Goal: Use online tool/utility: Utilize a website feature to perform a specific function

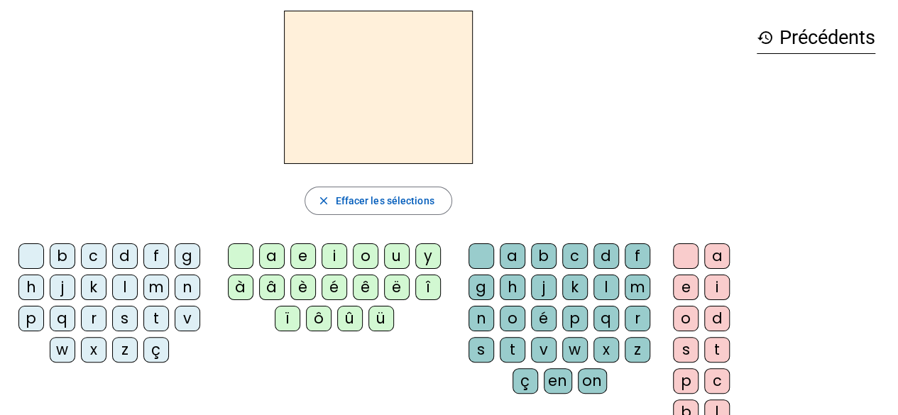
scroll to position [53, 0]
click at [98, 313] on div "r" at bounding box center [94, 318] width 26 height 26
click at [265, 246] on div "a" at bounding box center [272, 256] width 26 height 26
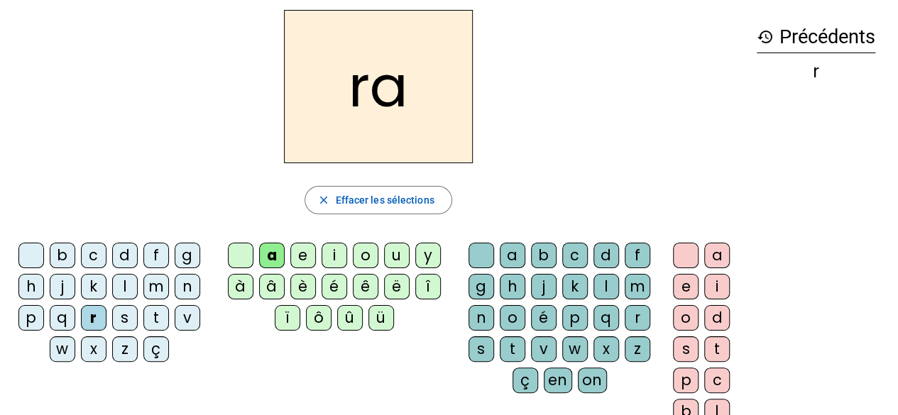
click at [478, 279] on div "g" at bounding box center [481, 287] width 26 height 26
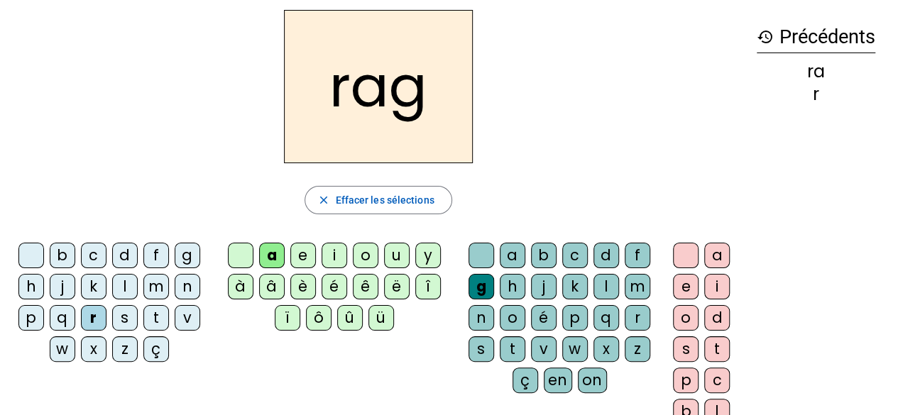
click at [688, 287] on div "e" at bounding box center [686, 287] width 26 height 26
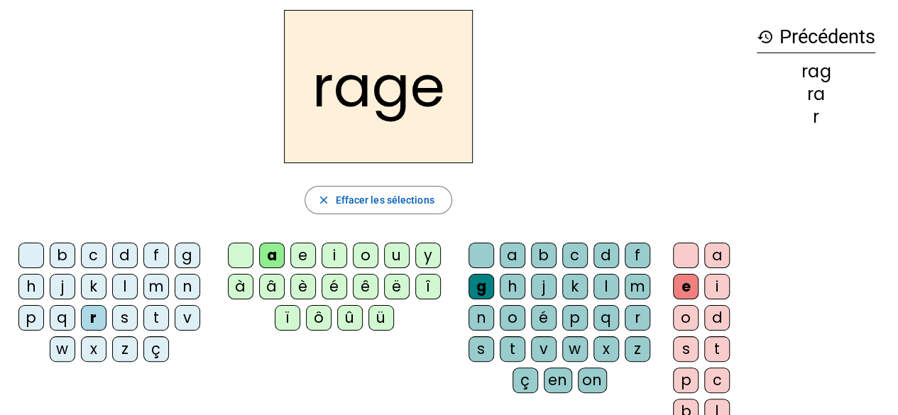
click at [544, 348] on div "v" at bounding box center [544, 349] width 26 height 26
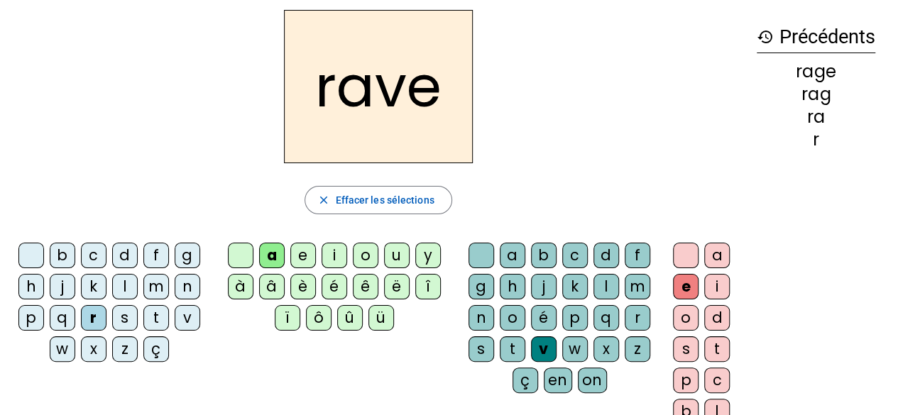
click at [69, 257] on div "b" at bounding box center [63, 256] width 26 height 26
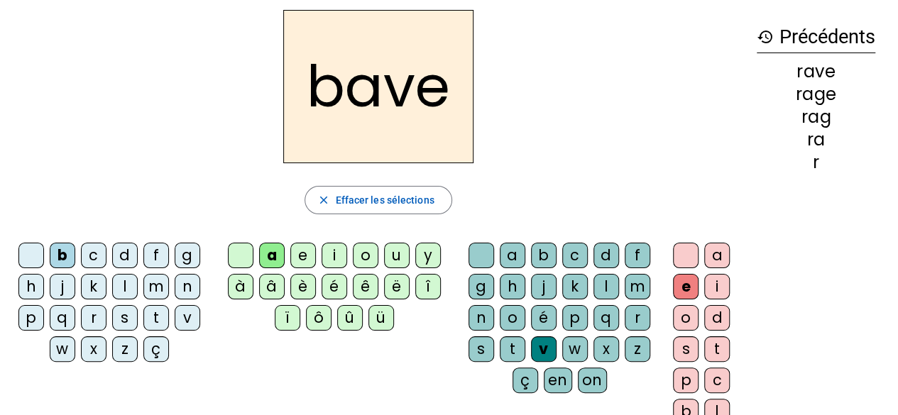
click at [179, 255] on div "g" at bounding box center [188, 256] width 26 height 26
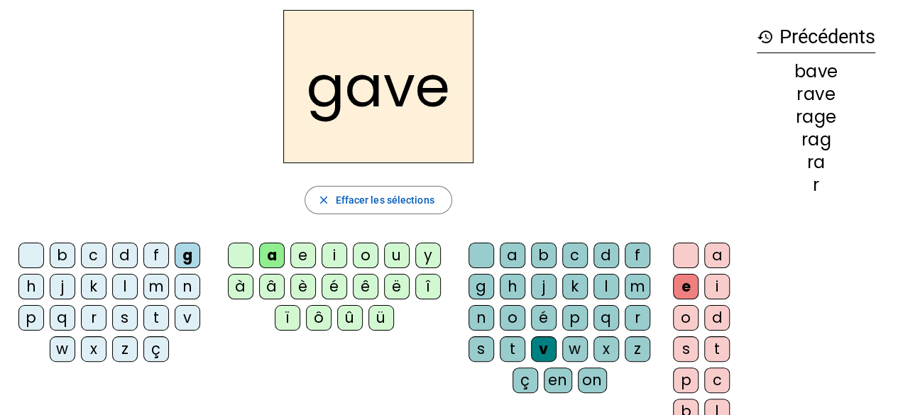
click at [94, 256] on div "c" at bounding box center [94, 256] width 26 height 26
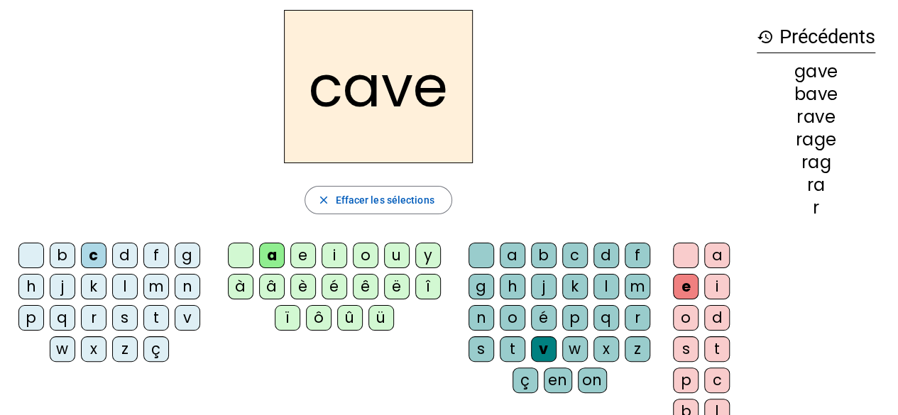
click at [581, 314] on div "p" at bounding box center [575, 318] width 26 height 26
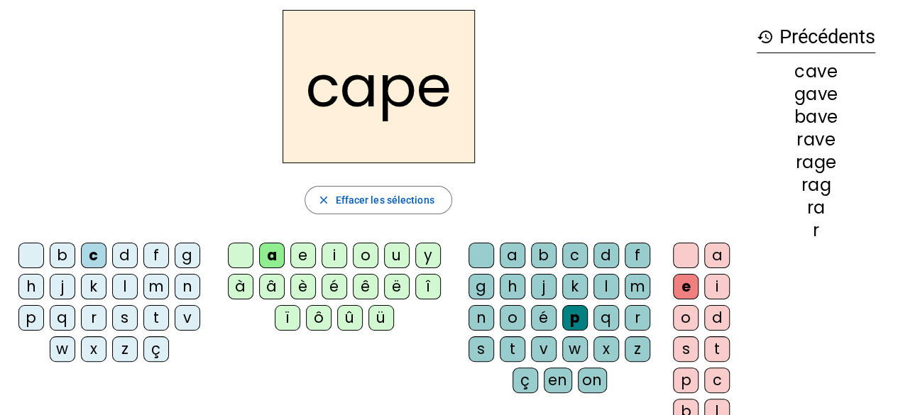
click at [484, 286] on div "g" at bounding box center [481, 287] width 26 height 26
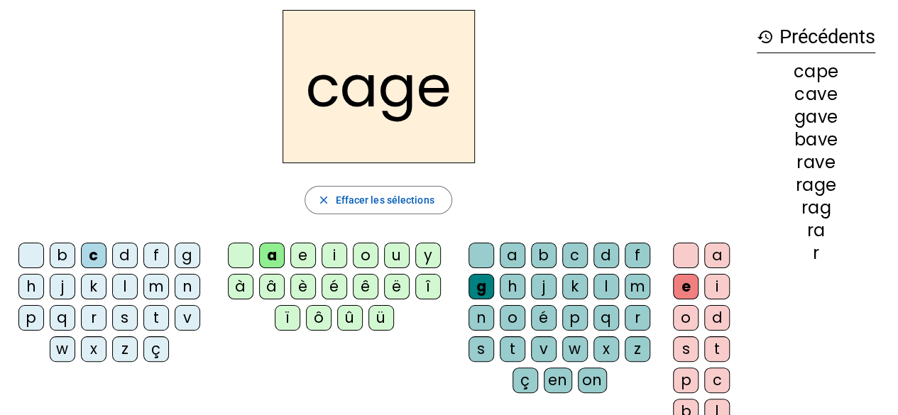
click at [193, 285] on div "n" at bounding box center [188, 287] width 26 height 26
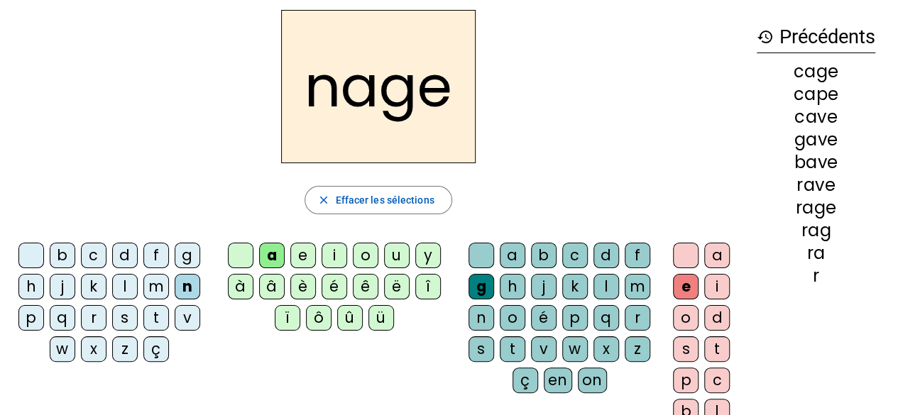
click at [36, 325] on div "p" at bounding box center [31, 318] width 26 height 26
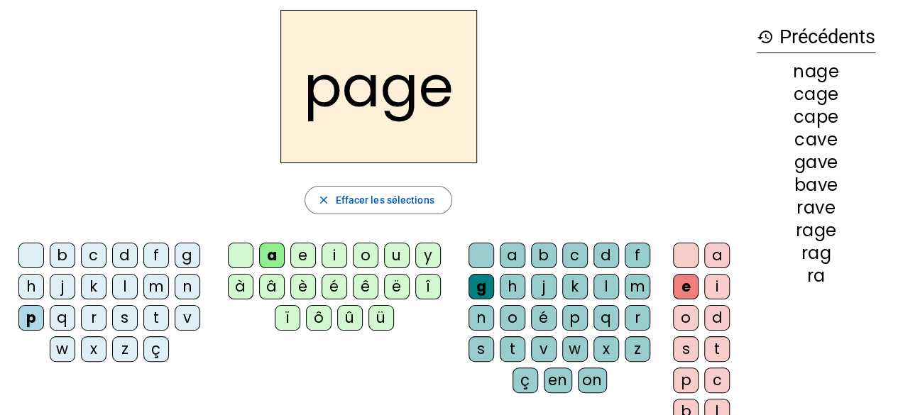
click at [125, 321] on div "s" at bounding box center [125, 318] width 26 height 26
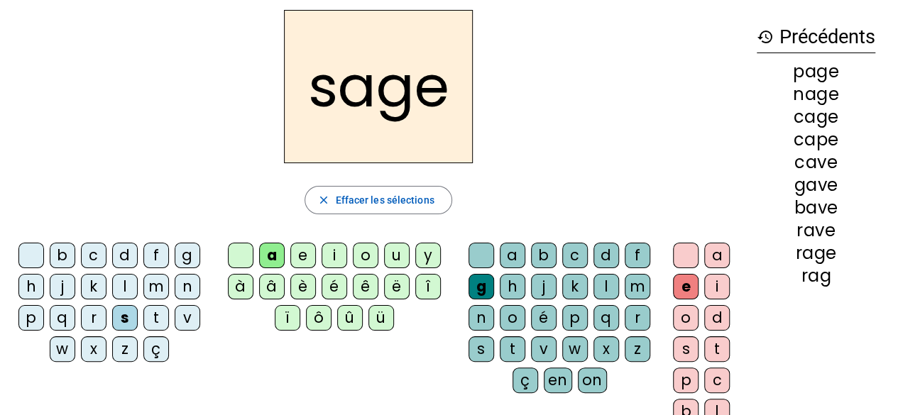
click at [571, 319] on div "p" at bounding box center [575, 318] width 26 height 26
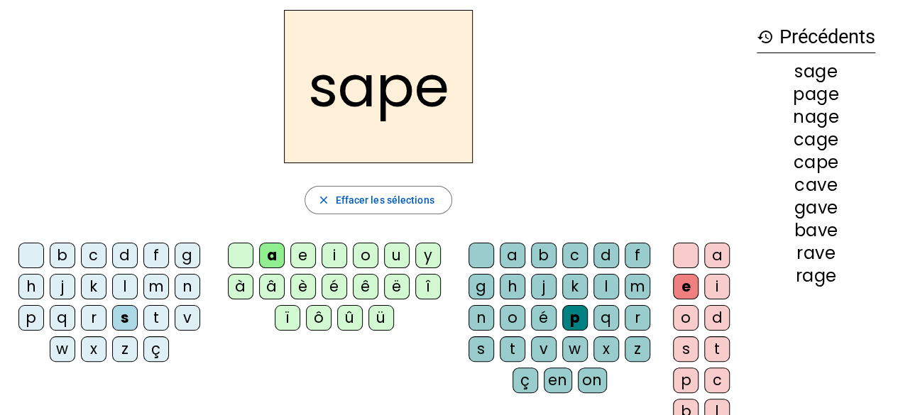
click at [148, 318] on div "t" at bounding box center [156, 318] width 26 height 26
